Goal: Task Accomplishment & Management: Manage account settings

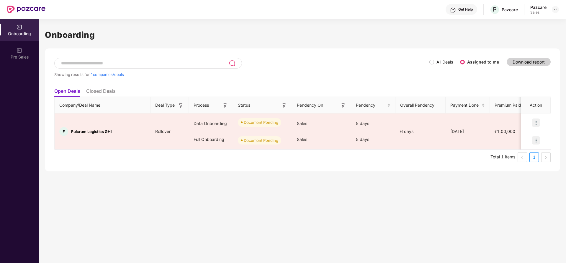
click at [558, 12] on div at bounding box center [555, 9] width 7 height 7
click at [553, 8] on img at bounding box center [555, 9] width 5 height 5
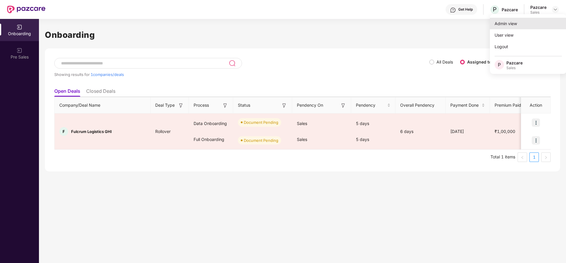
click at [519, 26] on div "Admin view" at bounding box center [528, 24] width 77 height 12
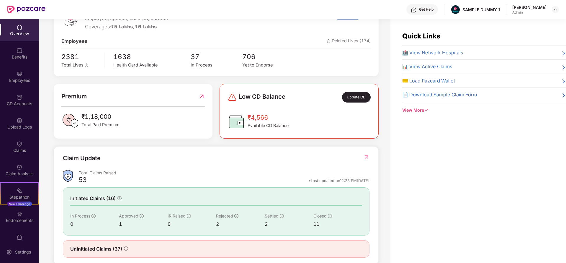
scroll to position [109, 0]
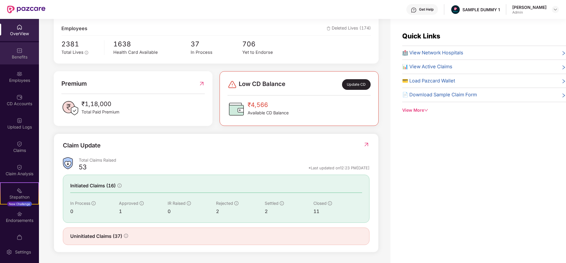
drag, startPoint x: 14, startPoint y: 62, endPoint x: 8, endPoint y: 57, distance: 7.8
click at [8, 57] on div "Benefits" at bounding box center [19, 57] width 39 height 6
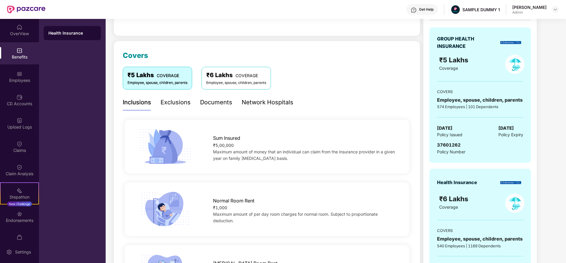
scroll to position [54, 0]
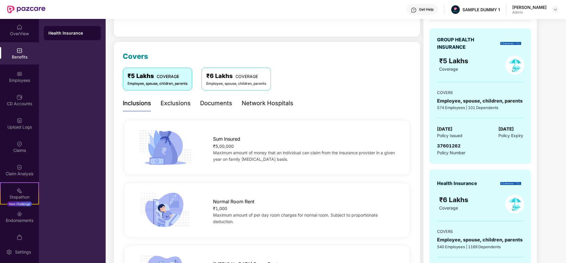
click at [182, 102] on div "Exclusions" at bounding box center [176, 103] width 30 height 9
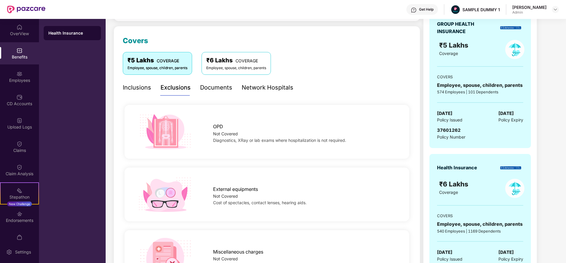
scroll to position [69, 0]
click at [218, 87] on div "Documents" at bounding box center [216, 88] width 32 height 9
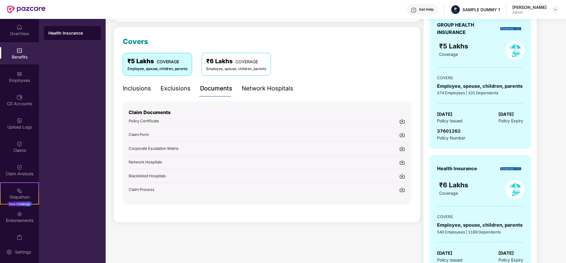
click at [264, 92] on div "Network Hospitals" at bounding box center [268, 88] width 52 height 9
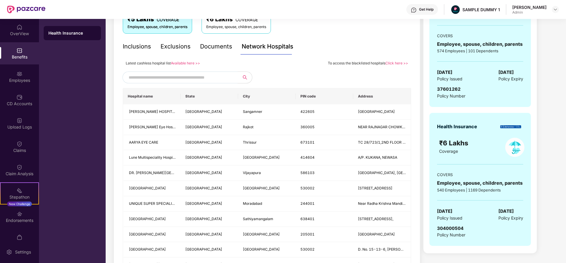
scroll to position [111, 0]
click at [224, 80] on input "text" at bounding box center [179, 76] width 101 height 9
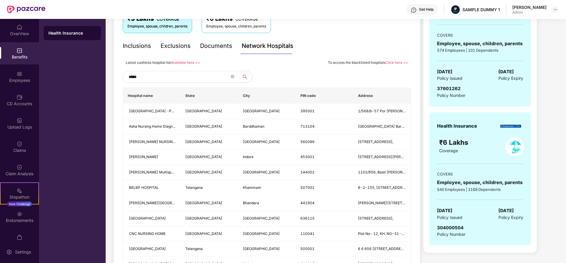
type input "******"
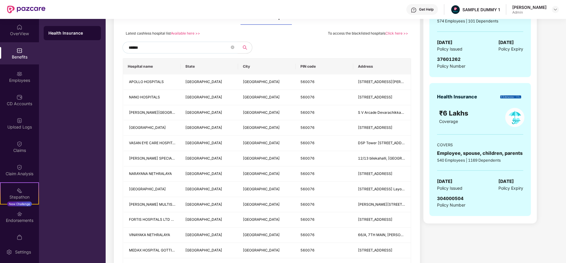
scroll to position [139, 0]
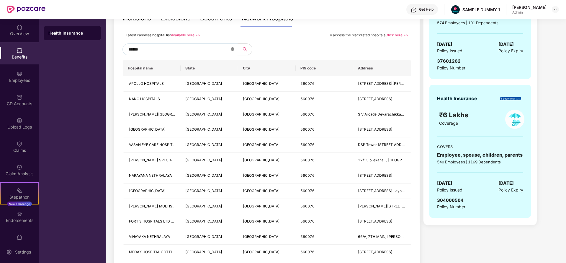
click at [234, 50] on icon "close-circle" at bounding box center [233, 49] width 4 height 4
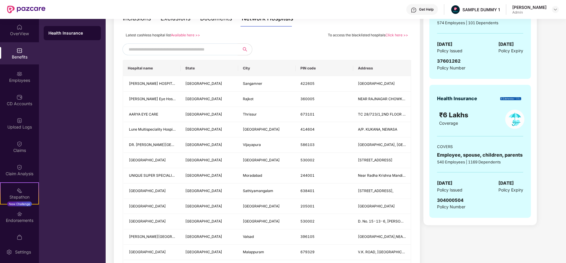
scroll to position [111, 0]
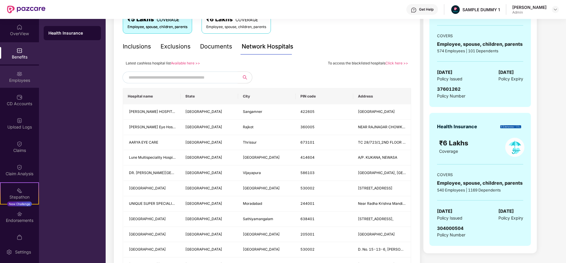
click at [19, 79] on div "Employees" at bounding box center [19, 80] width 39 height 6
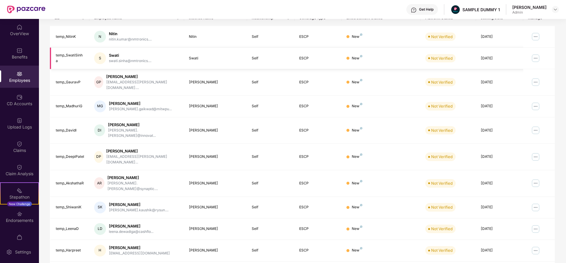
scroll to position [0, 0]
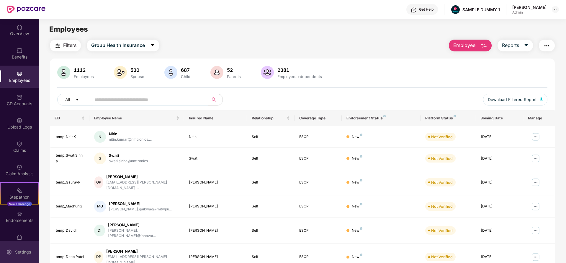
click at [24, 253] on div "Settings" at bounding box center [22, 252] width 19 height 6
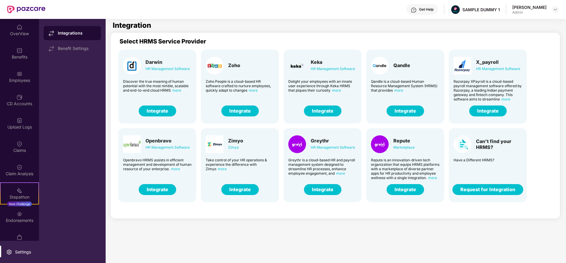
click at [325, 143] on div "Greythr" at bounding box center [333, 141] width 44 height 6
click at [322, 193] on button "Integrate" at bounding box center [323, 189] width 38 height 11
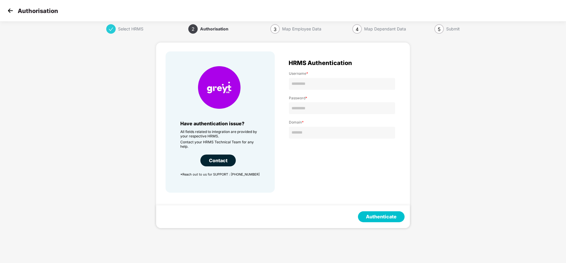
click at [8, 10] on img at bounding box center [10, 10] width 9 height 9
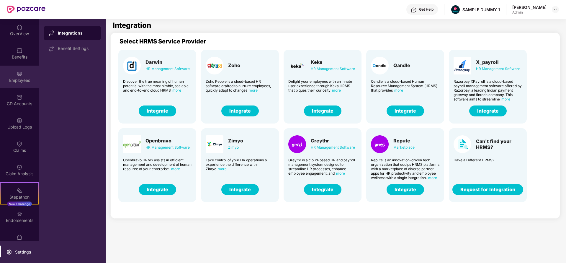
click at [17, 78] on div "Employees" at bounding box center [19, 80] width 39 height 6
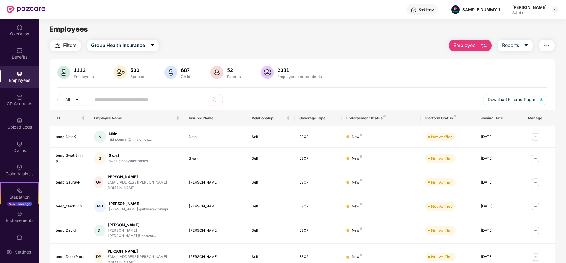
click at [457, 46] on span "Employee" at bounding box center [465, 45] width 22 height 7
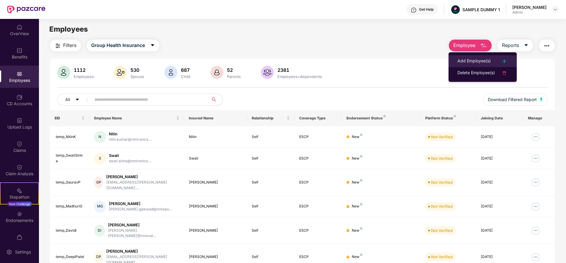
click at [461, 58] on div "Add Employee(s)" at bounding box center [474, 61] width 33 height 7
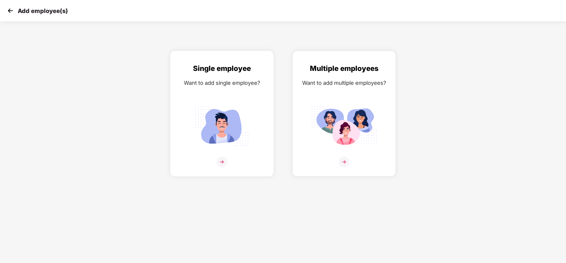
click at [233, 76] on div "Single employee Want to add single employee?" at bounding box center [222, 119] width 91 height 112
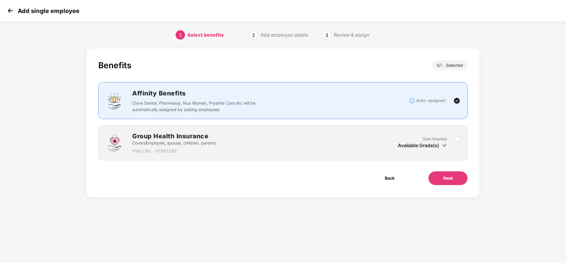
click at [457, 143] on label at bounding box center [458, 143] width 6 height 14
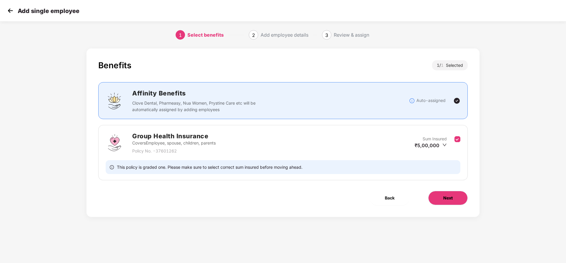
click at [442, 198] on button "Next" at bounding box center [448, 198] width 40 height 14
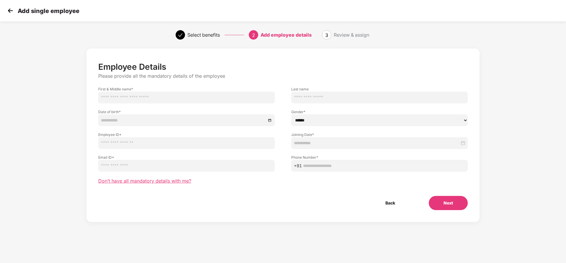
click at [163, 182] on span "Don’t have all mandatory details with me?" at bounding box center [144, 181] width 93 height 6
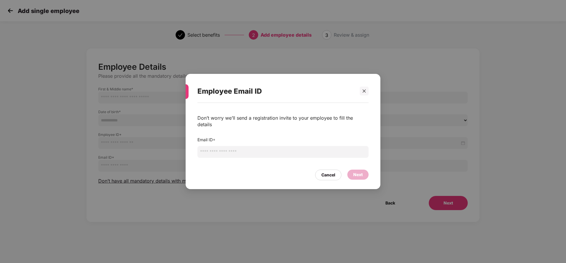
click at [241, 147] on input "email" at bounding box center [283, 152] width 171 height 12
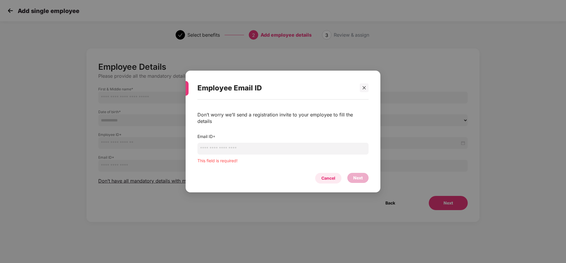
click at [330, 173] on div "Cancel" at bounding box center [328, 178] width 26 height 11
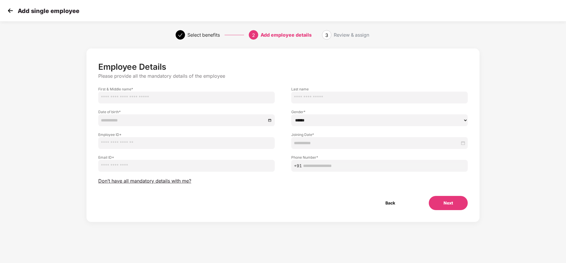
click at [10, 11] on img at bounding box center [10, 10] width 9 height 9
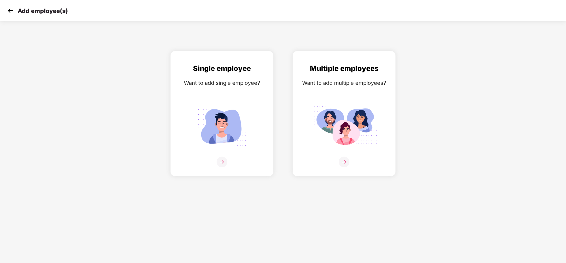
click at [10, 11] on img at bounding box center [10, 10] width 9 height 9
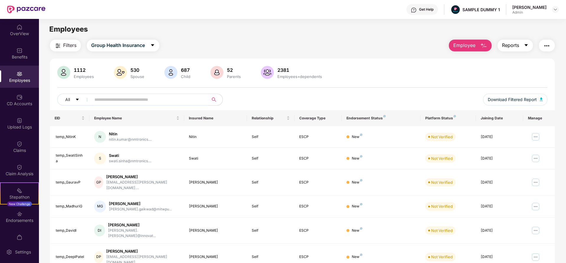
click at [517, 43] on span "Reports" at bounding box center [510, 45] width 17 height 7
click at [422, 80] on div "1112 Employees 530 Spouse 687 Child 52 Parents 2381 Employees+dependents" at bounding box center [302, 73] width 490 height 14
click at [551, 45] on button "button" at bounding box center [547, 46] width 16 height 12
click at [402, 46] on div "Filters Group Health Insurance Employee Reports" at bounding box center [302, 46] width 505 height 12
click at [17, 214] on img at bounding box center [20, 214] width 6 height 6
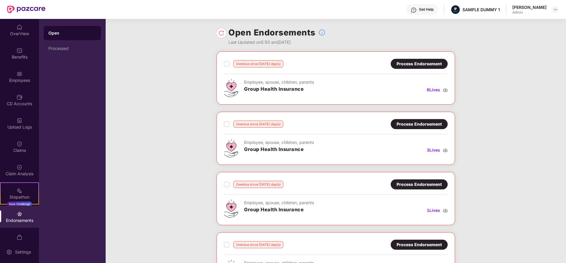
click at [408, 63] on div "Process Endorsement" at bounding box center [419, 64] width 45 height 6
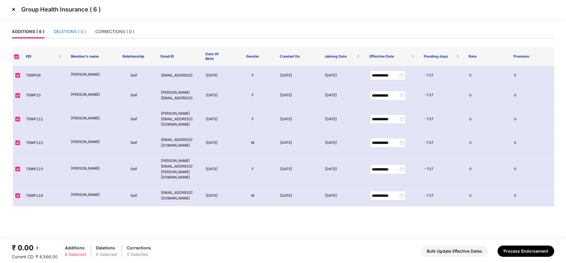
click at [73, 32] on div "DELETIONS ( 0 )" at bounding box center [70, 31] width 32 height 6
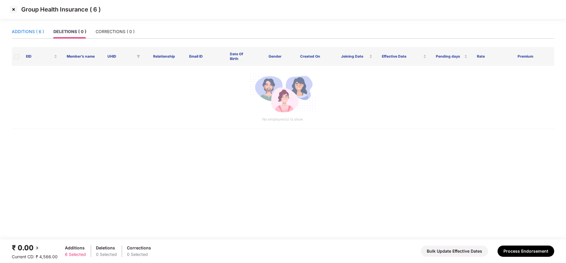
click at [41, 30] on div "ADDITIONS ( 6 )" at bounding box center [28, 31] width 32 height 6
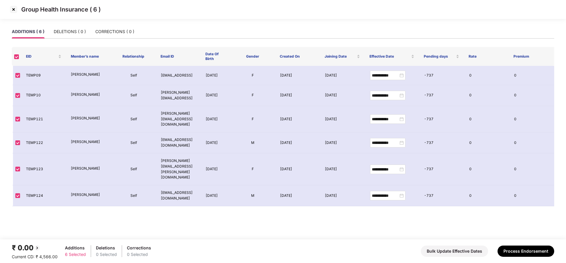
click at [16, 13] on img at bounding box center [13, 9] width 9 height 9
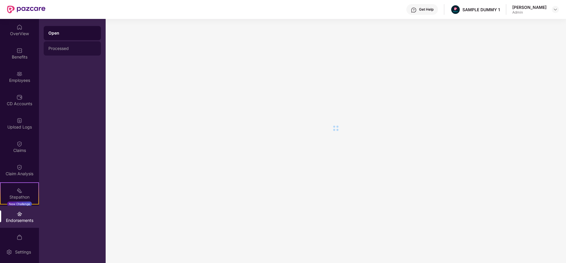
click at [83, 46] on div "Processed" at bounding box center [72, 48] width 48 height 5
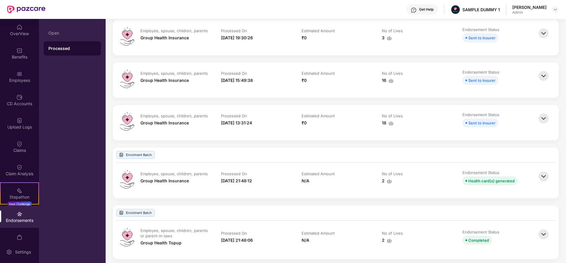
scroll to position [158, 0]
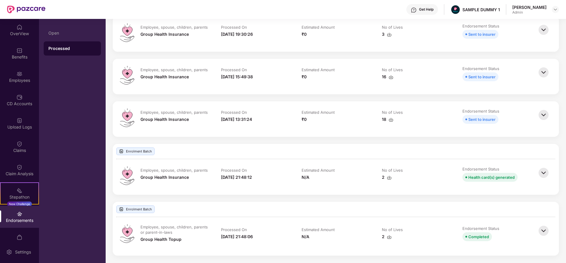
click at [541, 174] on img at bounding box center [543, 172] width 13 height 13
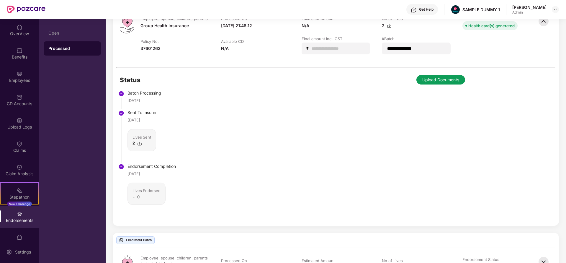
scroll to position [341, 0]
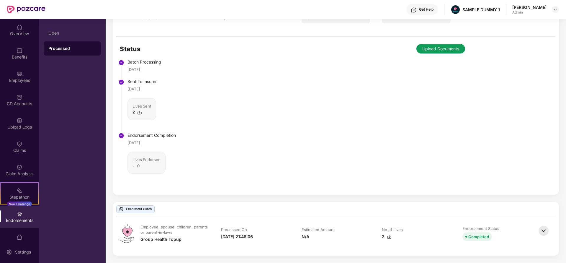
click at [546, 231] on img at bounding box center [543, 230] width 13 height 13
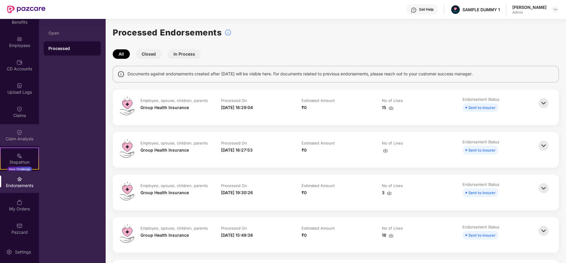
scroll to position [35, 0]
click at [18, 67] on div "CD Accounts" at bounding box center [19, 69] width 39 height 6
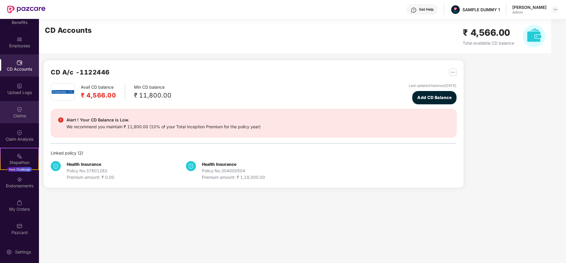
click at [18, 108] on img at bounding box center [20, 109] width 6 height 6
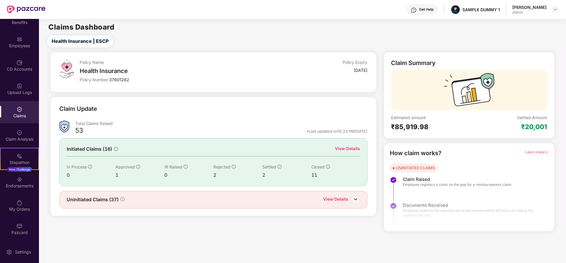
click at [344, 147] on div "View Details" at bounding box center [347, 148] width 25 height 6
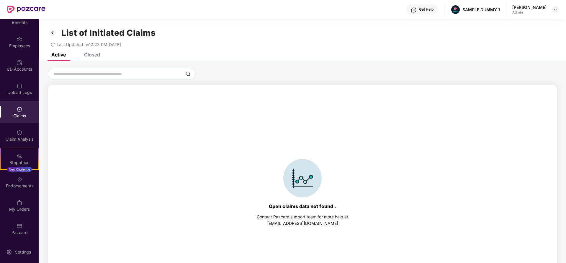
click at [94, 53] on div "Closed" at bounding box center [92, 55] width 16 height 6
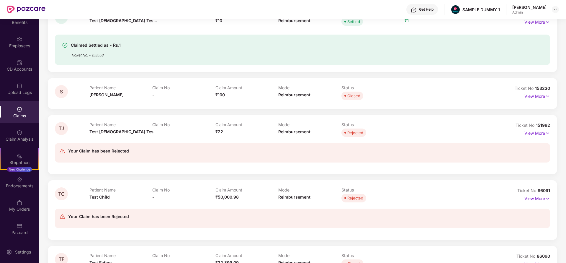
scroll to position [107, 0]
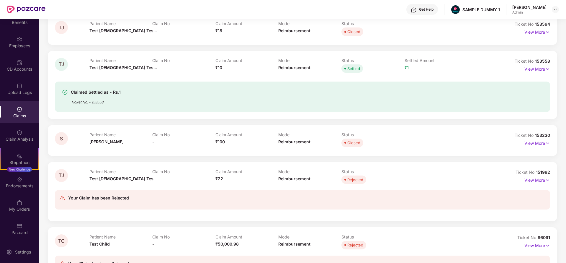
click at [538, 71] on p "View More" at bounding box center [538, 68] width 26 height 8
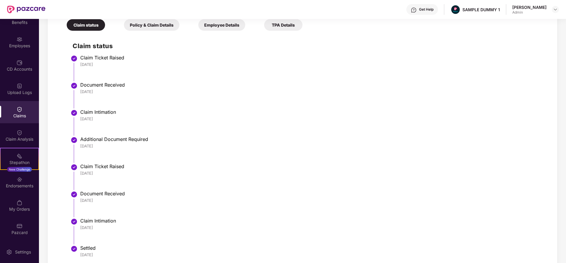
scroll to position [240, 0]
click at [155, 29] on div "Policy & Claim Details" at bounding box center [152, 25] width 56 height 12
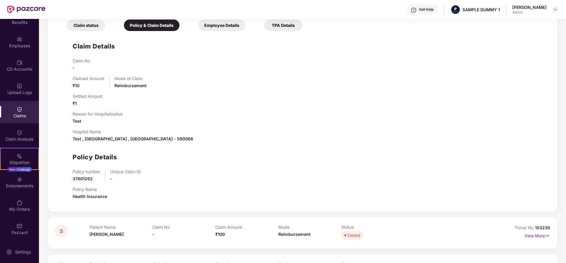
click at [231, 26] on div "Employee Details" at bounding box center [221, 25] width 47 height 12
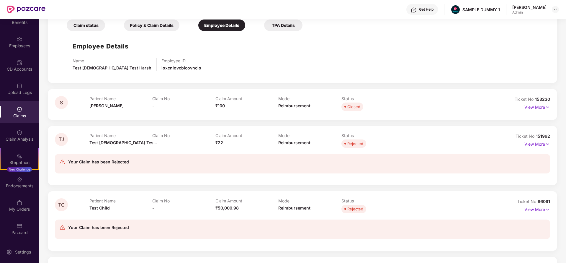
click at [280, 23] on div "TPA Details" at bounding box center [283, 25] width 38 height 12
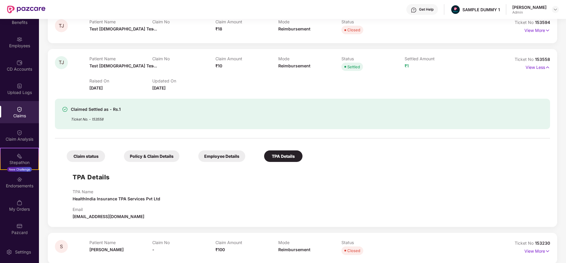
scroll to position [56, 0]
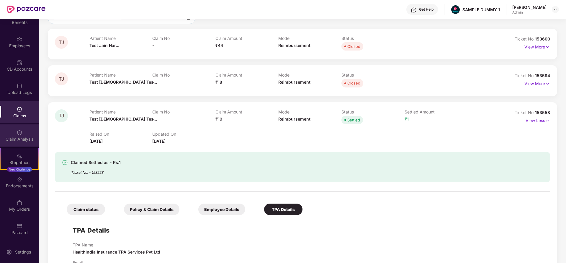
click at [17, 133] on img at bounding box center [20, 133] width 6 height 6
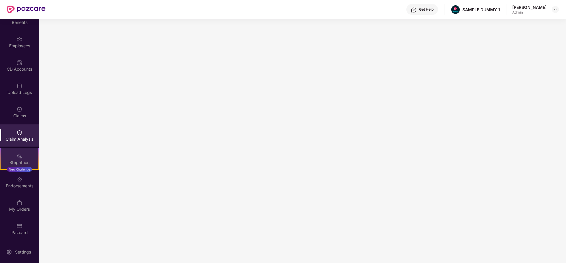
click at [21, 159] on img at bounding box center [20, 156] width 6 height 6
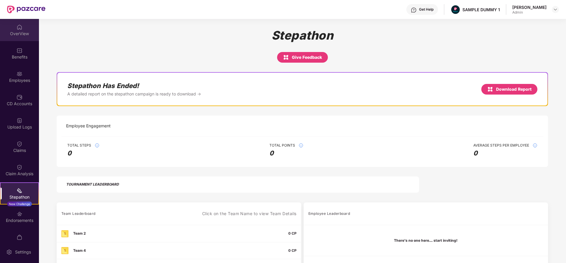
click at [20, 33] on div "OverView" at bounding box center [19, 34] width 39 height 6
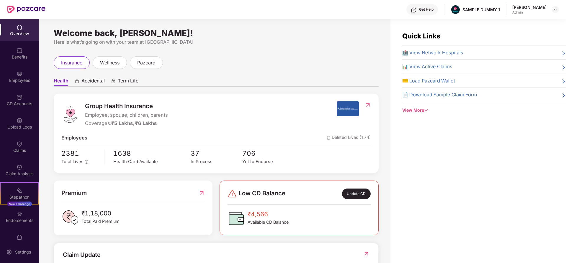
click at [423, 7] on div "Get Help" at bounding box center [423, 9] width 32 height 11
click at [339, 52] on div "Welcome back, Ojasvi Sharma! Here is what’s going on with your team at Pazcare …" at bounding box center [215, 144] width 352 height 251
